Goal: Information Seeking & Learning: Find specific fact

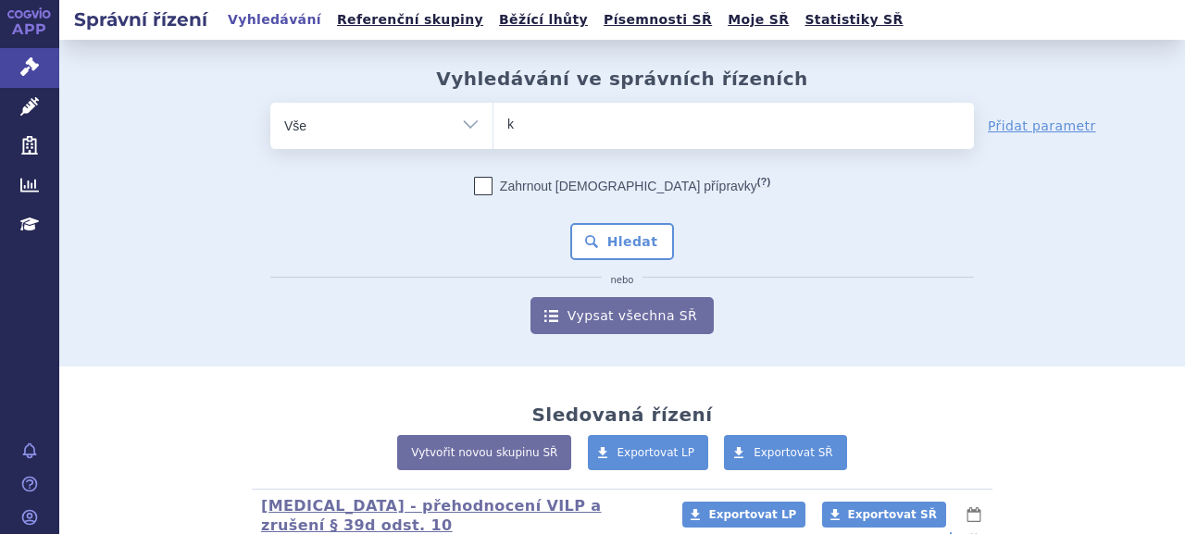
type input "ki"
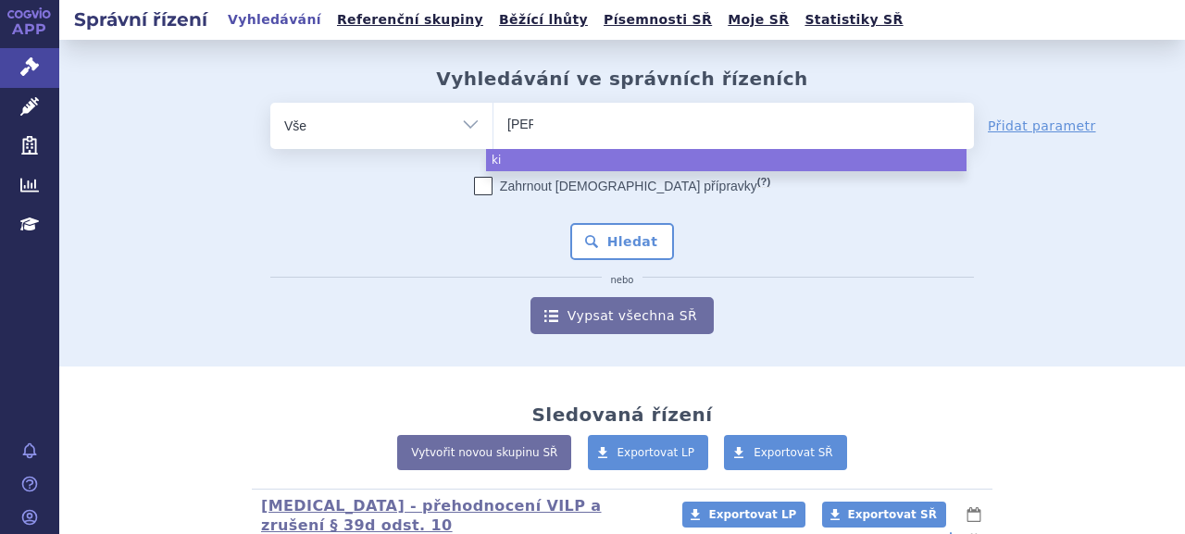
type input "kimm"
type input "kimmtr"
type input "kimmtrak"
select select "kimmtrak"
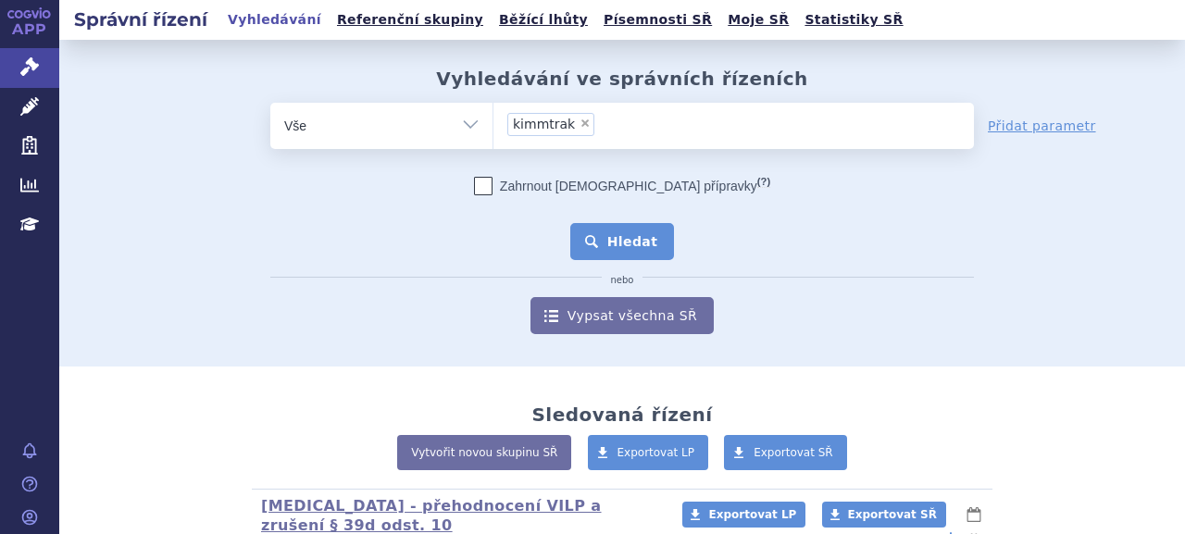
click at [603, 238] on button "Hledat" at bounding box center [622, 241] width 105 height 37
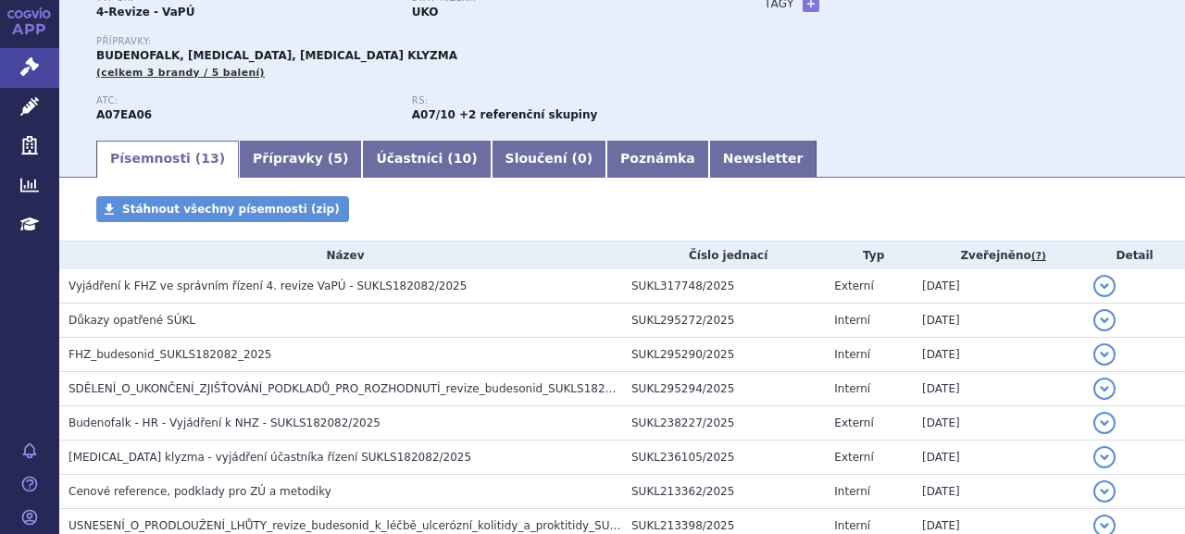
scroll to position [185, 0]
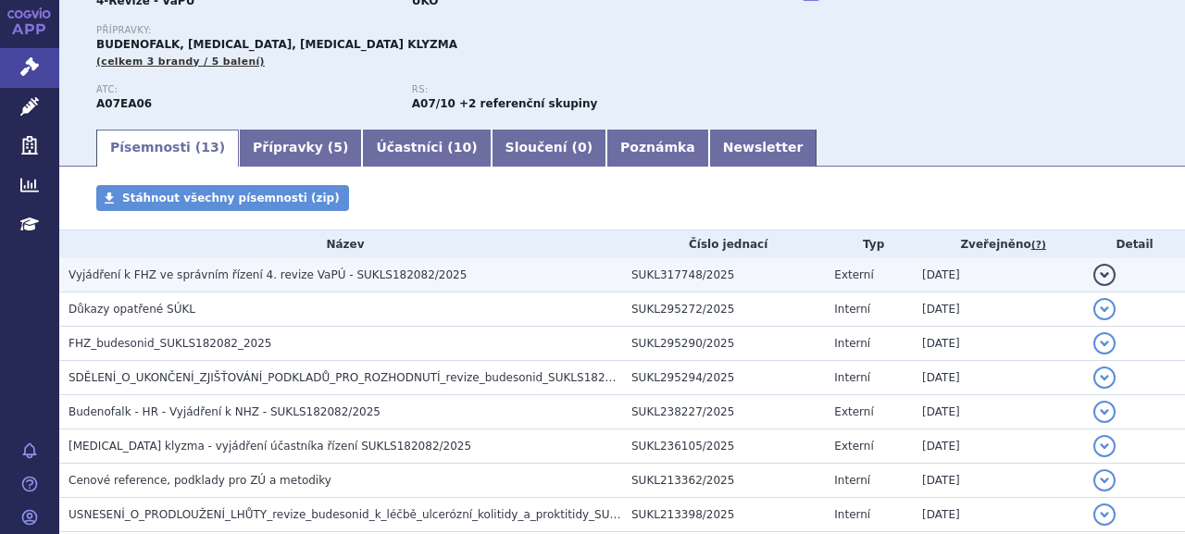
click at [320, 284] on h3 "Vyjádření k FHZ ve správním řízení 4. revize VaPÚ - SUKLS182082/2025" at bounding box center [344, 275] width 553 height 19
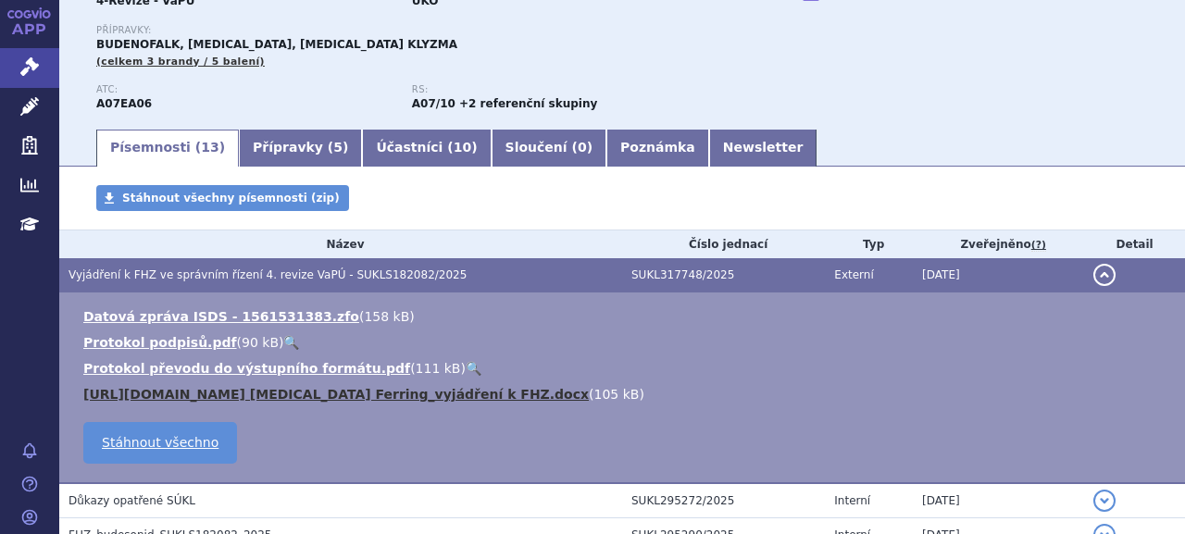
click at [181, 393] on link "SUKLS182082_2025_4.HR CORTIMENT Ferring_vyjádření k FHZ.docx" at bounding box center [335, 394] width 505 height 15
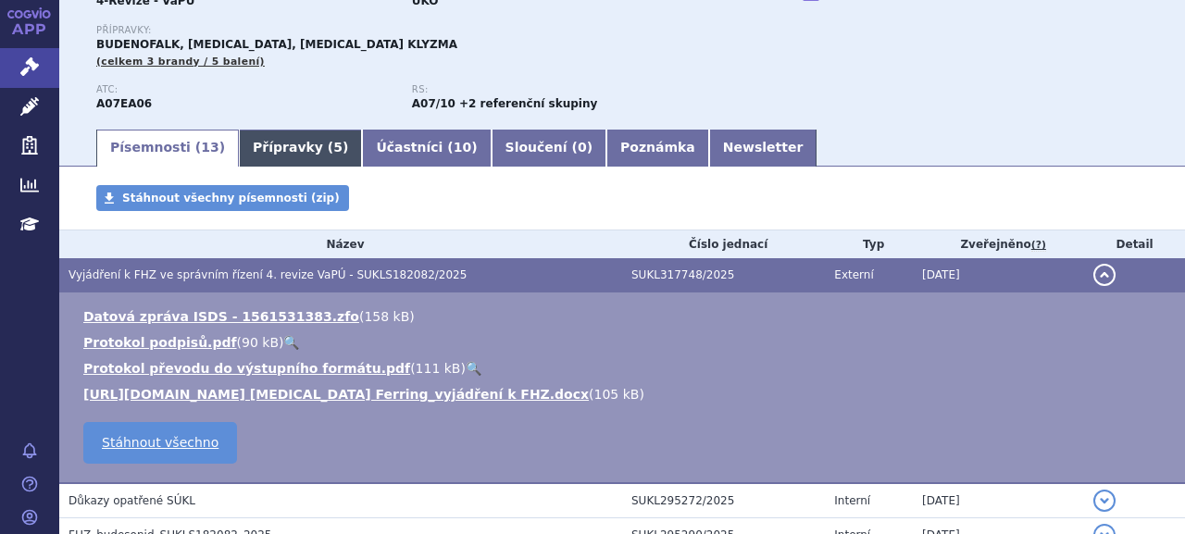
click at [280, 152] on link "Přípravky ( 5 )" at bounding box center [300, 148] width 123 height 37
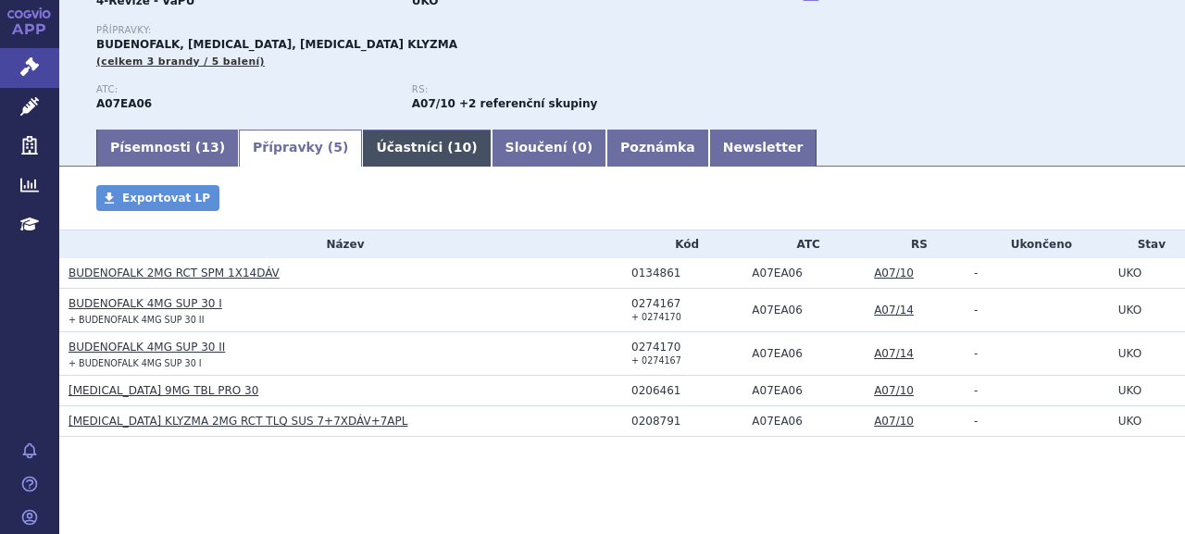
click at [380, 150] on link "Účastníci ( 10 )" at bounding box center [426, 148] width 129 height 37
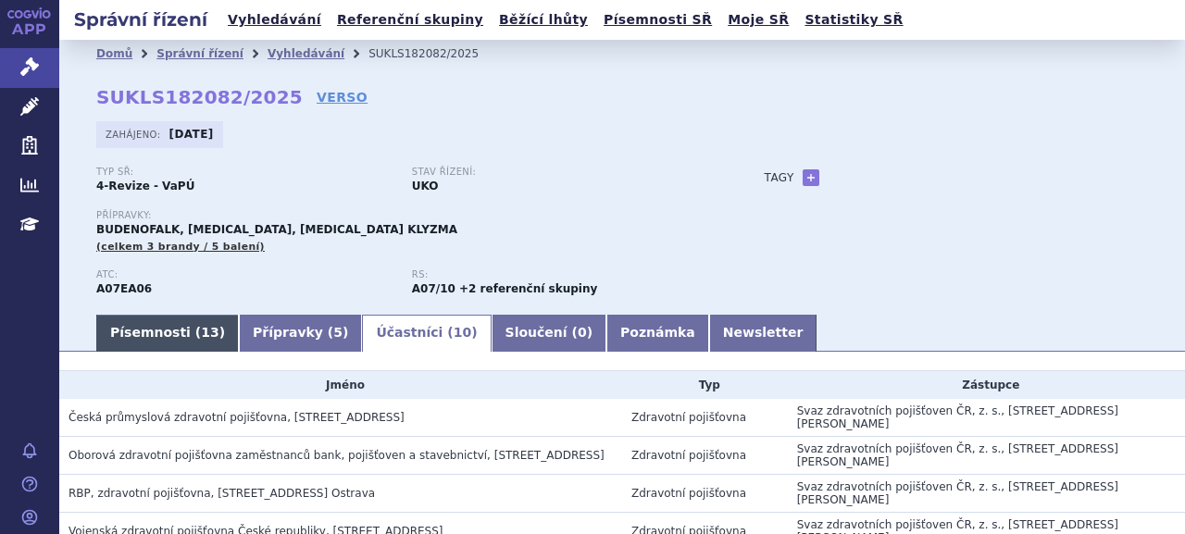
click at [155, 339] on link "Písemnosti ( 13 )" at bounding box center [167, 333] width 143 height 37
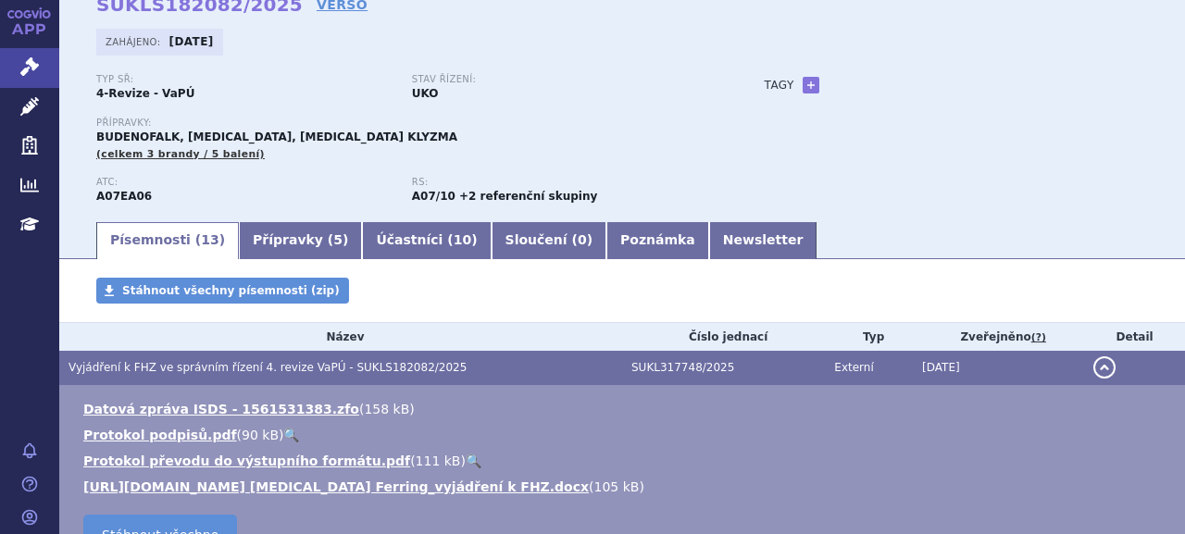
scroll to position [278, 0]
